Goal: Task Accomplishment & Management: Manage account settings

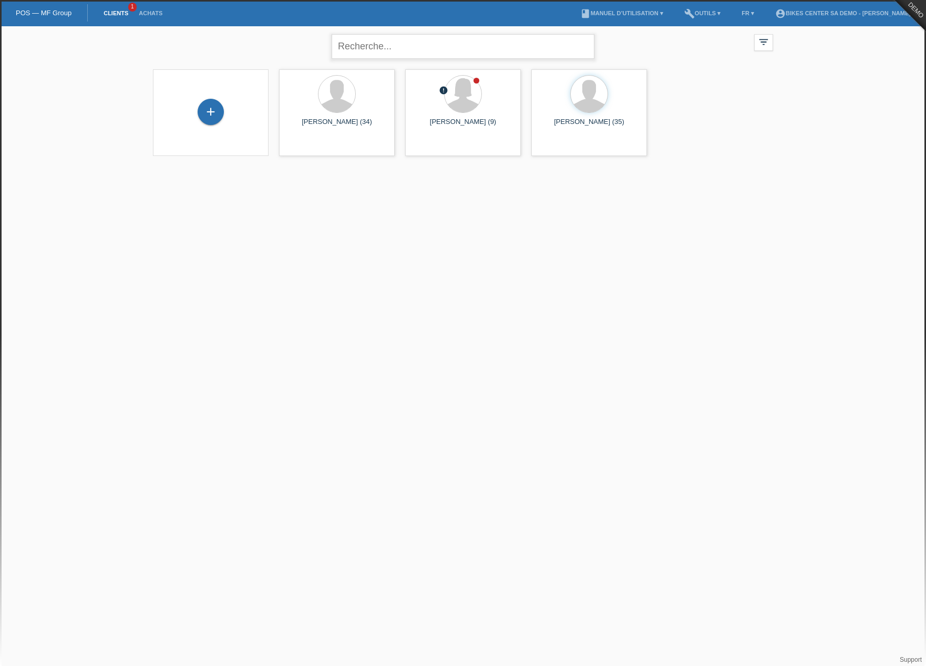
drag, startPoint x: 441, startPoint y: 53, endPoint x: 426, endPoint y: 51, distance: 14.8
click at [441, 53] on input "text" at bounding box center [463, 46] width 263 height 25
paste input "[PERSON_NAME]"
type input "[PERSON_NAME]"
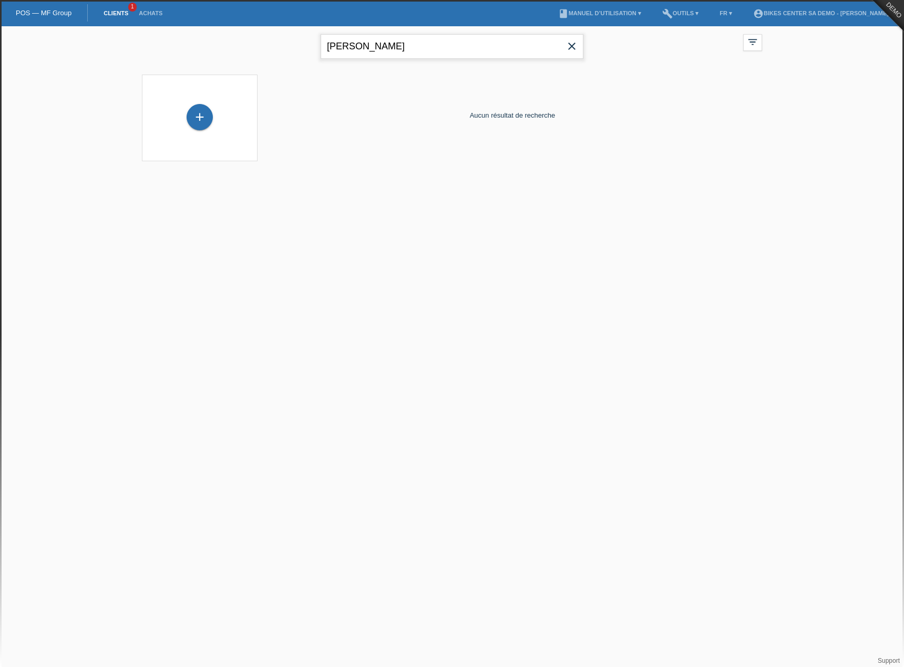
click at [432, 51] on input "[PERSON_NAME]" at bounding box center [452, 46] width 263 height 25
click at [830, 12] on link "account_circle BIKES CENTER SA Demo - Sonia Meraimi ▾" at bounding box center [823, 13] width 151 height 6
click at [752, 47] on div "account_circle BIKES CENTER SA Demo - Sonia Meraimi sonia.meraimi+bikescentersa…" at bounding box center [815, 48] width 175 height 65
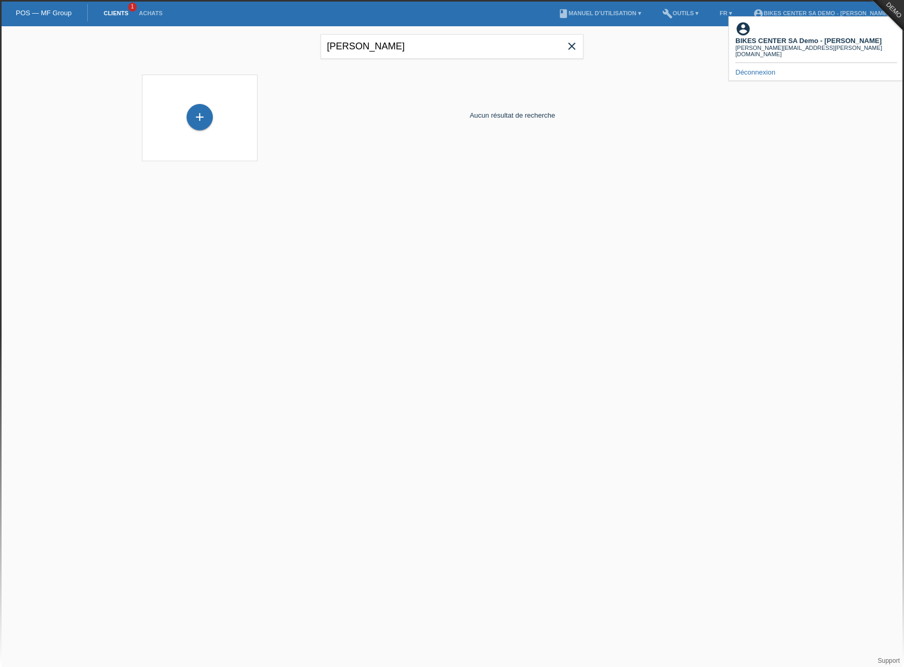
click at [750, 68] on link "Déconnexion" at bounding box center [755, 72] width 40 height 8
